Goal: Information Seeking & Learning: Learn about a topic

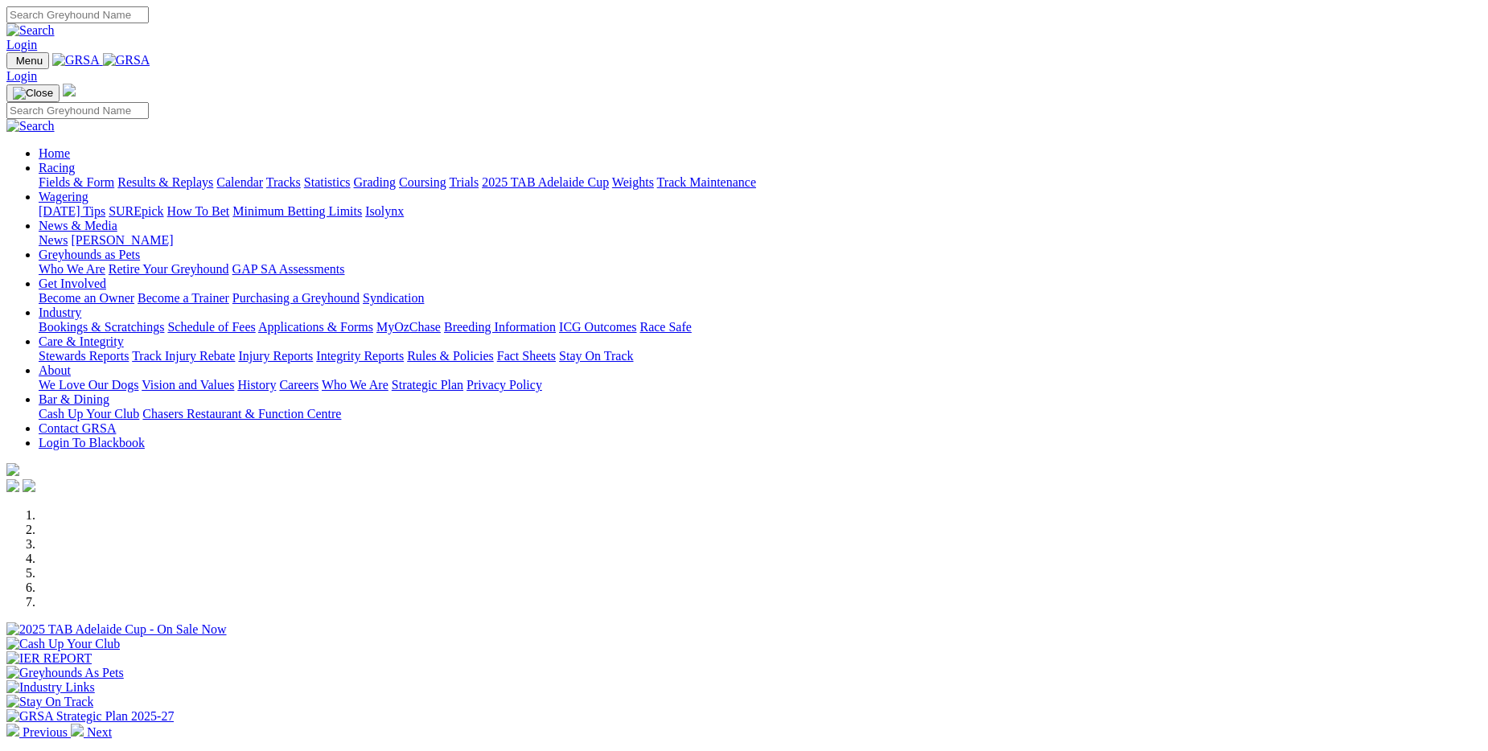
click at [213, 175] on link "Results & Replays" at bounding box center [165, 182] width 96 height 14
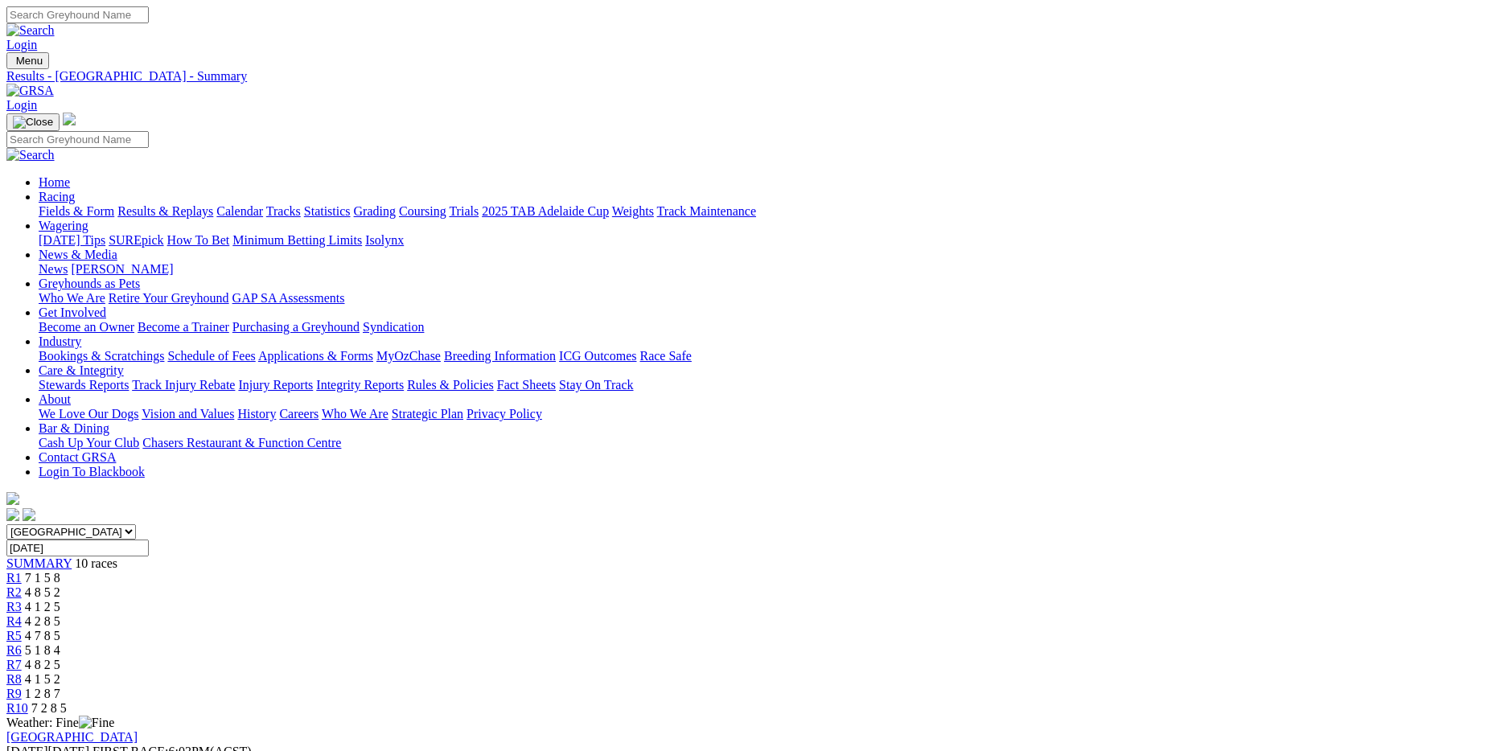
click at [114, 204] on link "Fields & Form" at bounding box center [77, 211] width 76 height 14
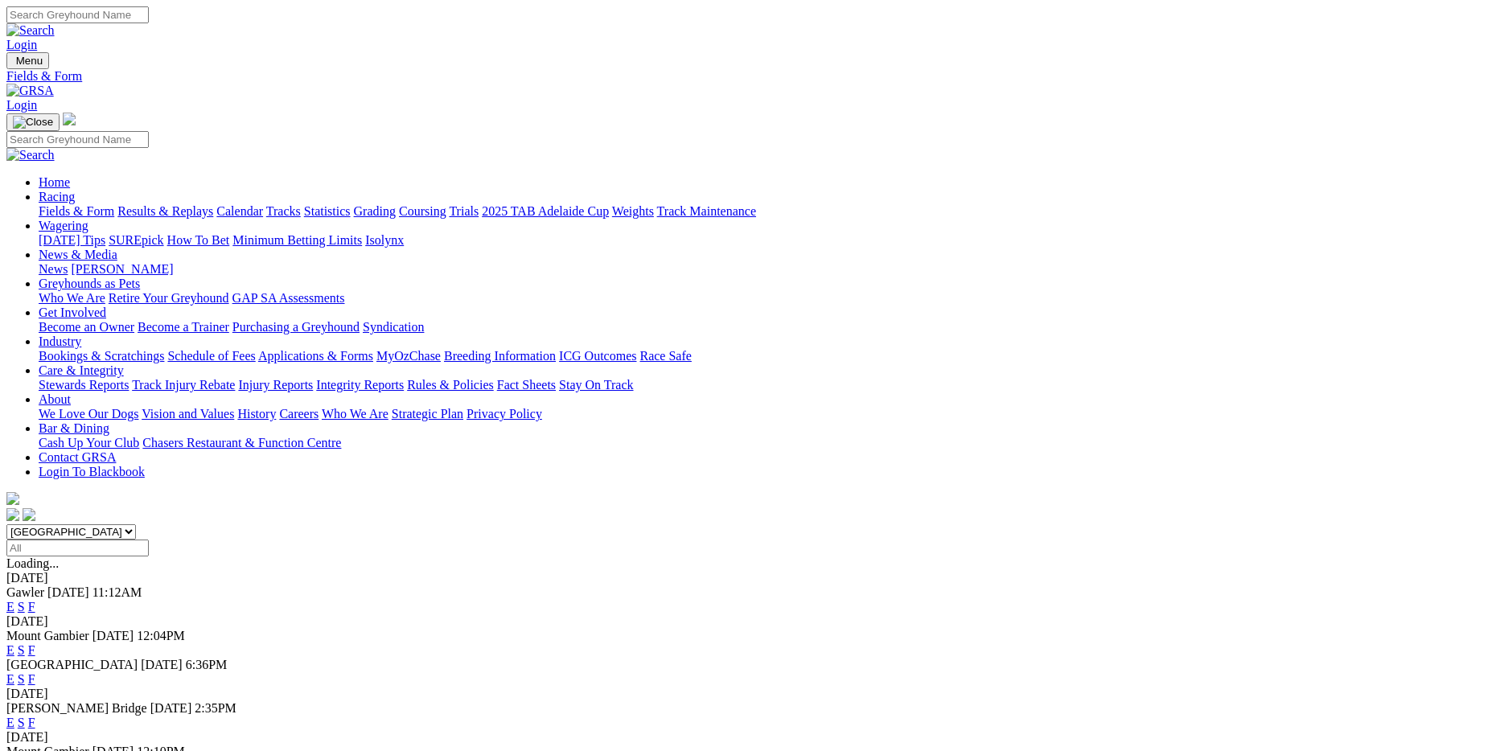
click at [35, 600] on link "F" at bounding box center [31, 607] width 7 height 14
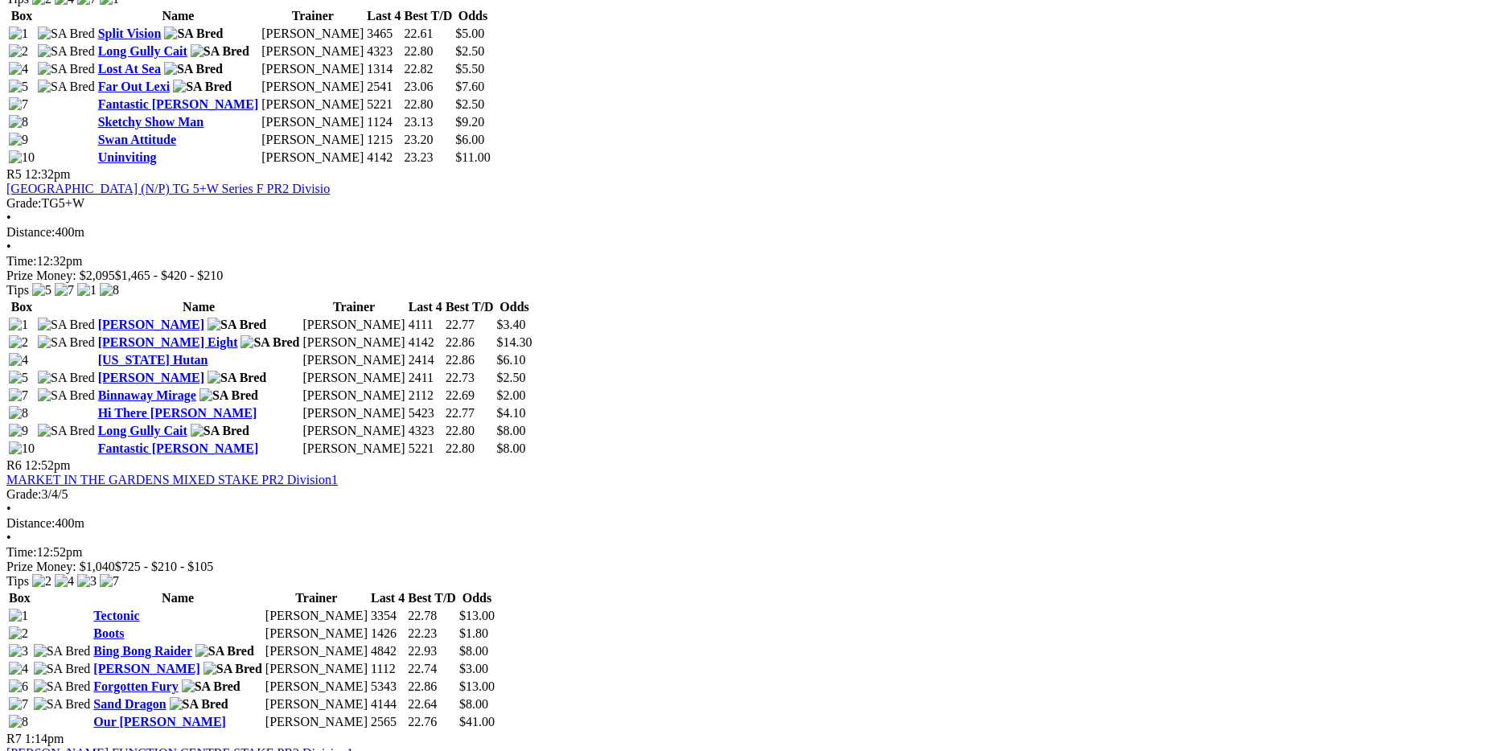
scroll to position [1689, 0]
